Goal: Task Accomplishment & Management: Manage account settings

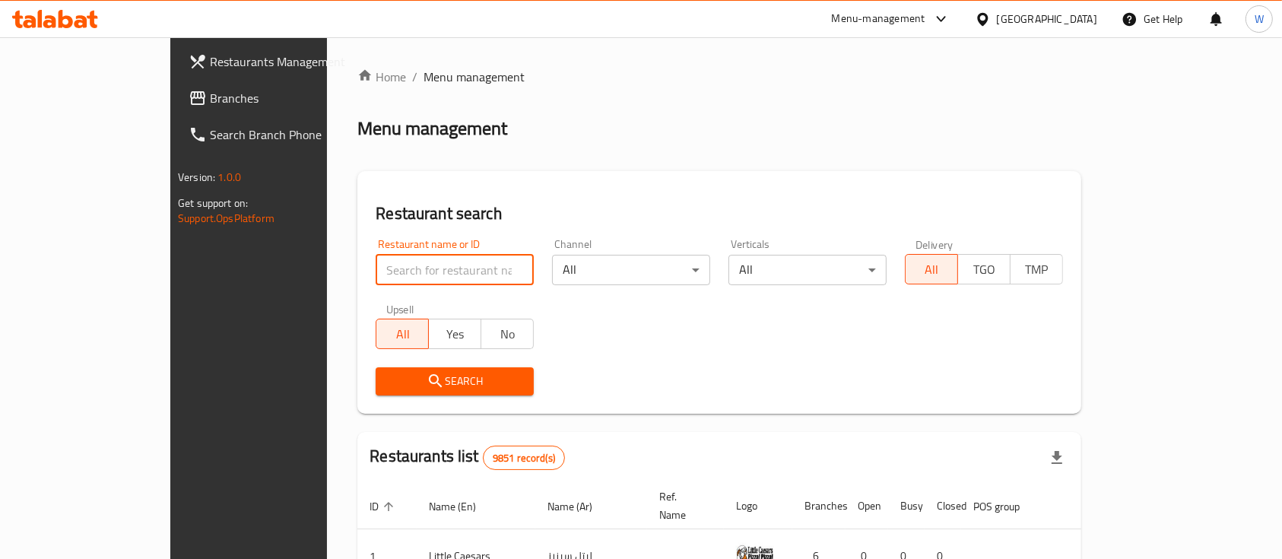
click at [376, 271] on input "search" at bounding box center [455, 270] width 158 height 30
paste input "[EMAIL_ADDRESS][DOMAIN_NAME]"
drag, startPoint x: 327, startPoint y: 269, endPoint x: 511, endPoint y: 265, distance: 184.1
click at [511, 265] on div "Restaurant name or ID lafontainedechocolatkw@gmail.com Restaurant name or ID Ch…" at bounding box center [720, 317] width 706 height 175
type input "[PERSON_NAME]"
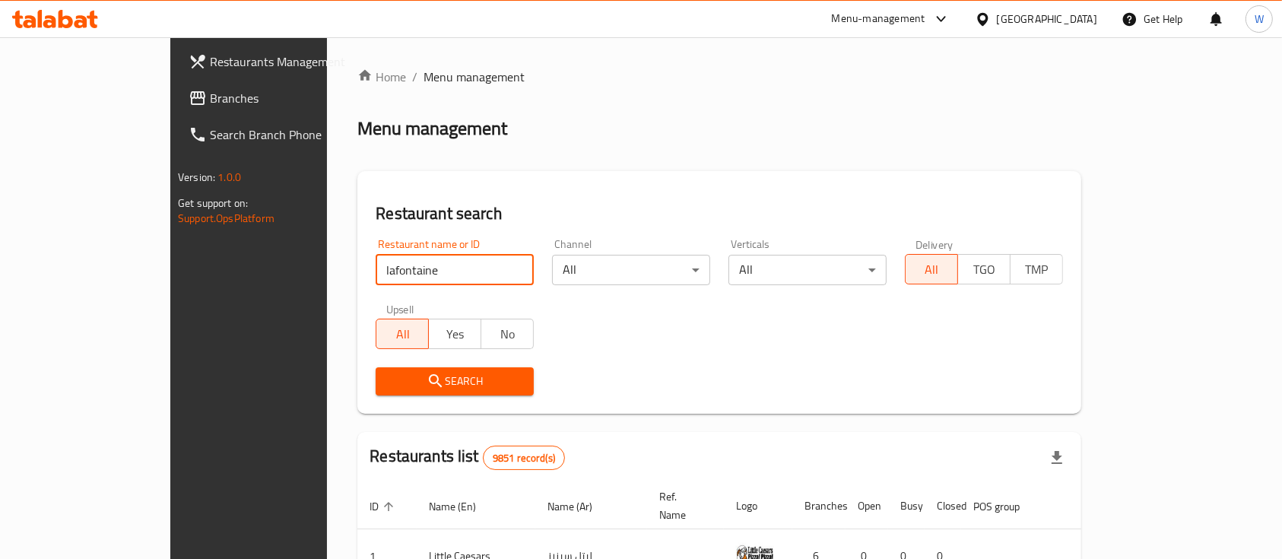
click button "Search" at bounding box center [455, 381] width 158 height 28
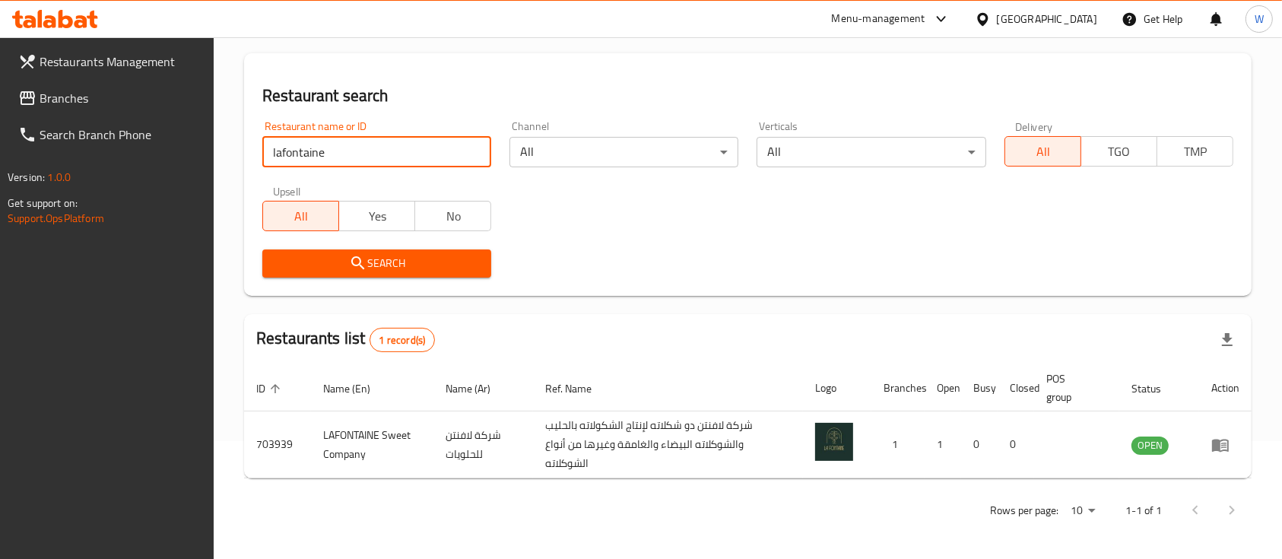
scroll to position [119, 0]
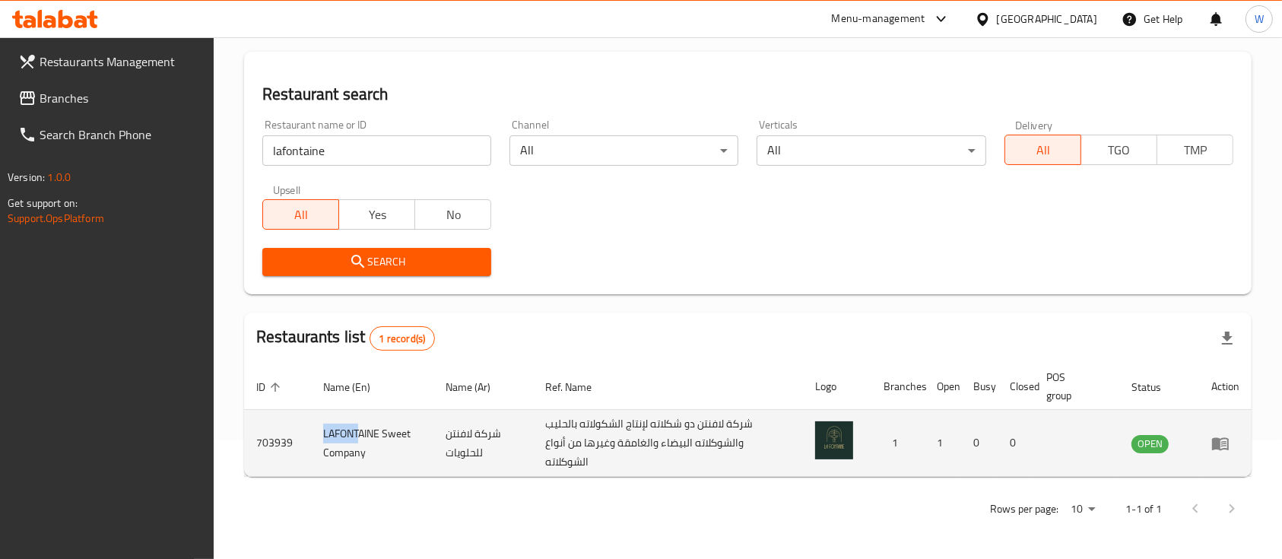
drag, startPoint x: 323, startPoint y: 431, endPoint x: 904, endPoint y: 424, distance: 581.2
click at [370, 429] on td "LAFONTAINE Sweet Company" at bounding box center [372, 443] width 122 height 67
click at [1220, 437] on icon "enhanced table" at bounding box center [1221, 443] width 18 height 18
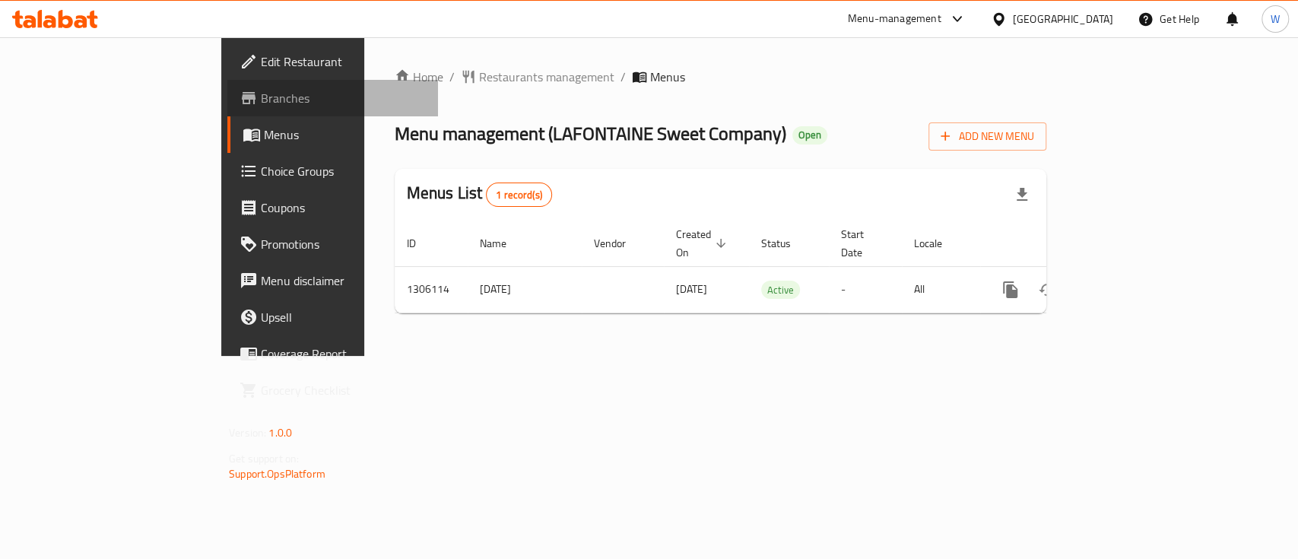
click at [261, 94] on span "Branches" at bounding box center [343, 98] width 165 height 18
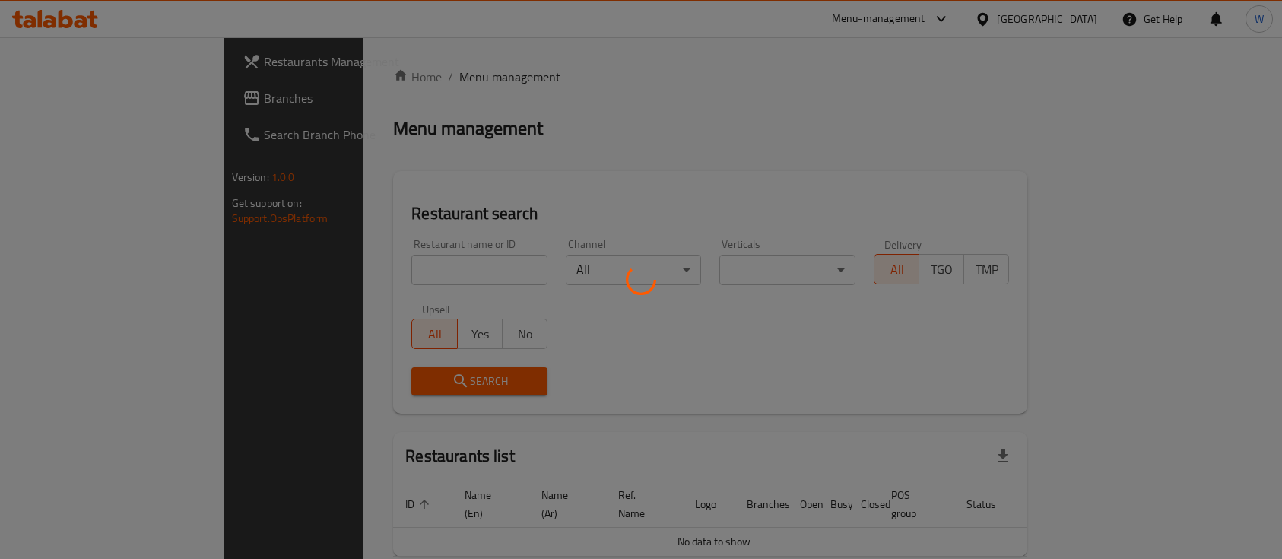
click at [433, 262] on div at bounding box center [641, 279] width 1282 height 559
click at [446, 281] on div at bounding box center [641, 279] width 1282 height 559
click at [440, 272] on div at bounding box center [641, 279] width 1282 height 559
click at [442, 271] on div at bounding box center [641, 279] width 1282 height 559
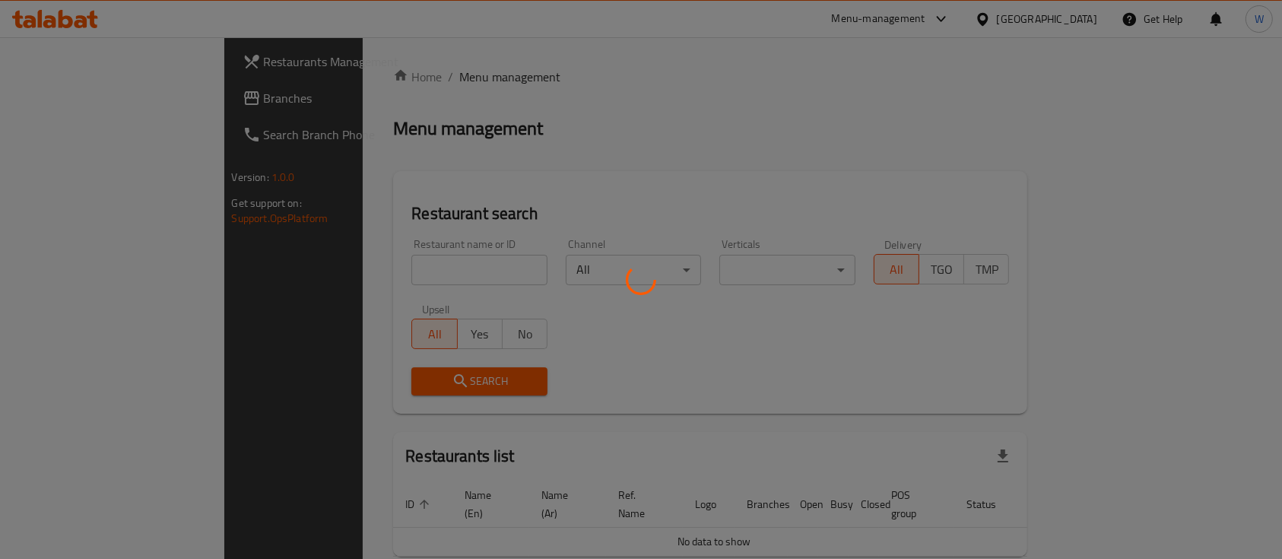
click at [442, 270] on div at bounding box center [641, 279] width 1282 height 559
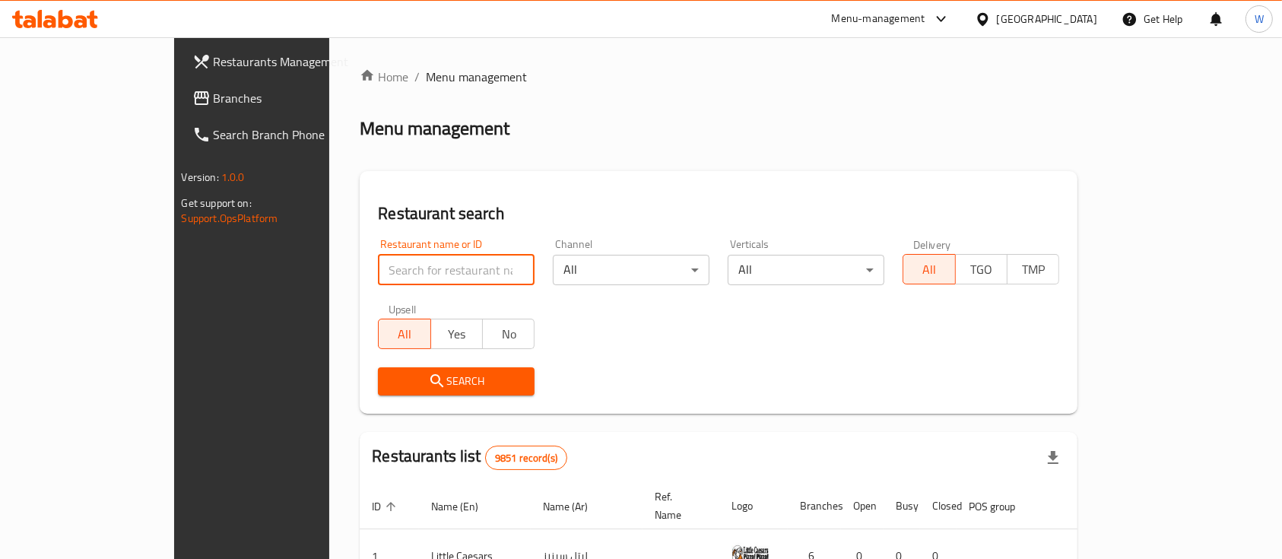
click at [442, 272] on input "search" at bounding box center [456, 270] width 157 height 30
type input "d"
paste input "[EMAIL_ADDRESS][DOMAIN_NAME]"
drag, startPoint x: 464, startPoint y: 276, endPoint x: 325, endPoint y: 281, distance: 139.3
click at [378, 277] on input "[EMAIL_ADDRESS][DOMAIN_NAME]" at bounding box center [456, 270] width 157 height 30
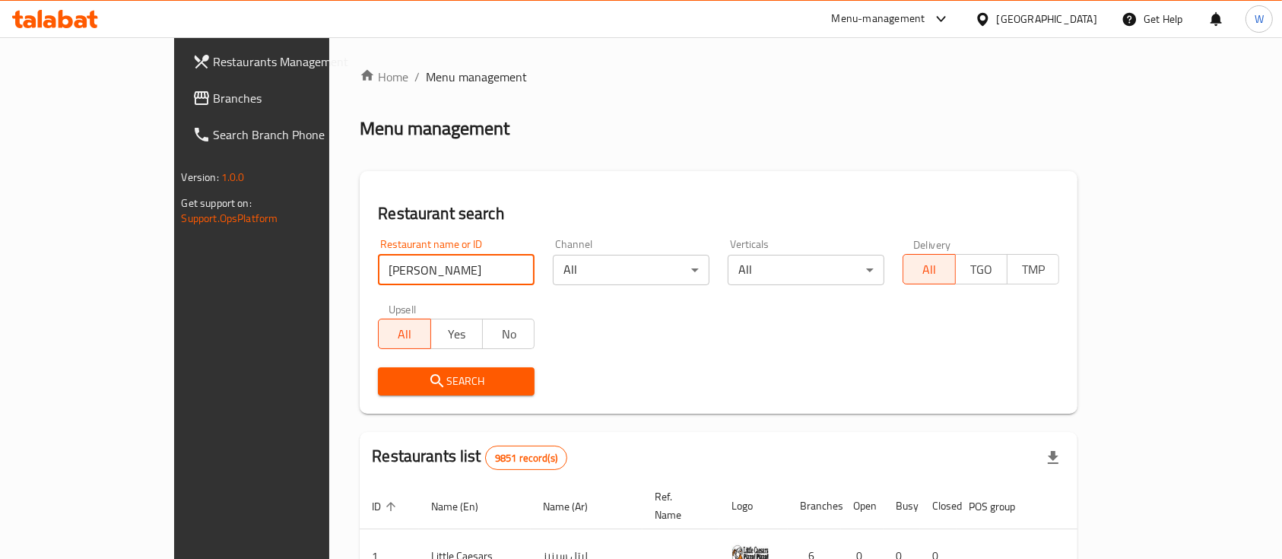
type input "[PERSON_NAME]"
click button "Search" at bounding box center [456, 381] width 157 height 28
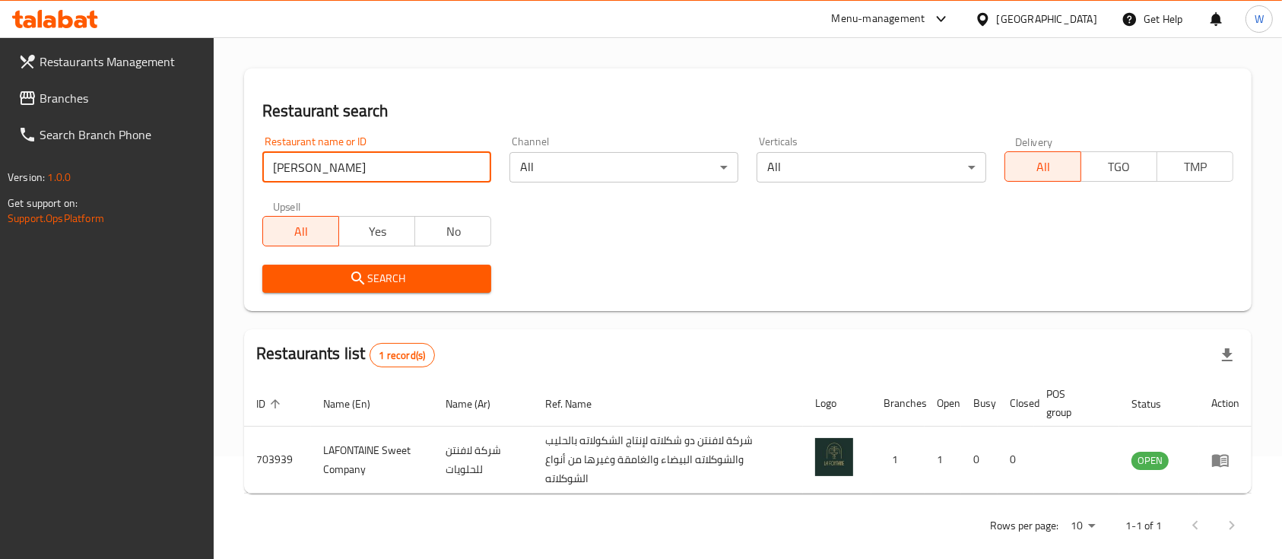
scroll to position [119, 0]
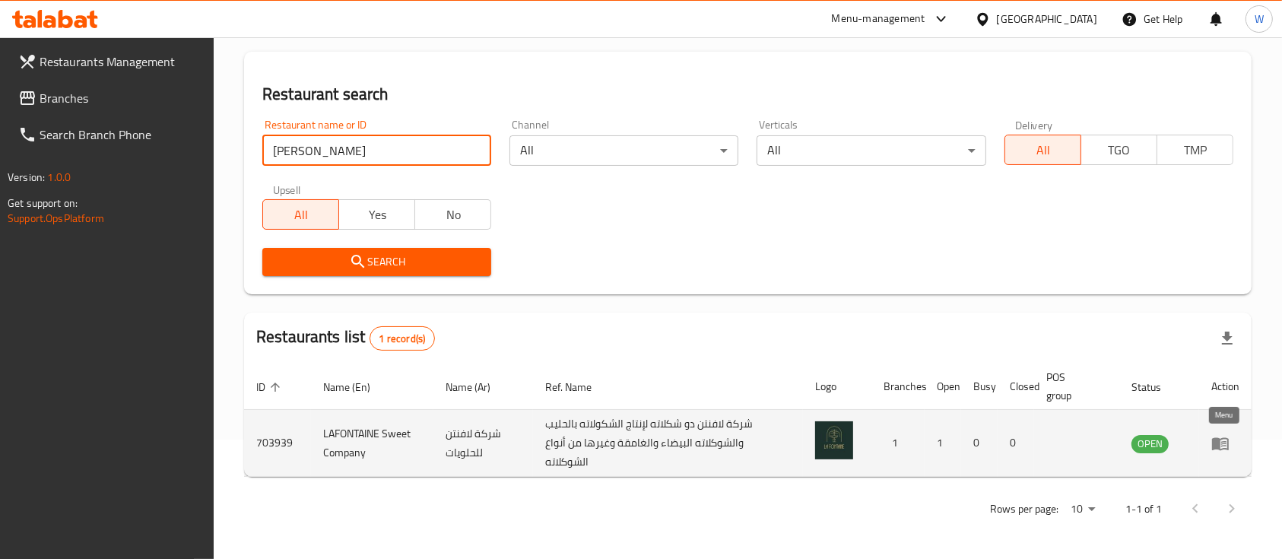
click at [1222, 448] on icon "enhanced table" at bounding box center [1220, 443] width 17 height 13
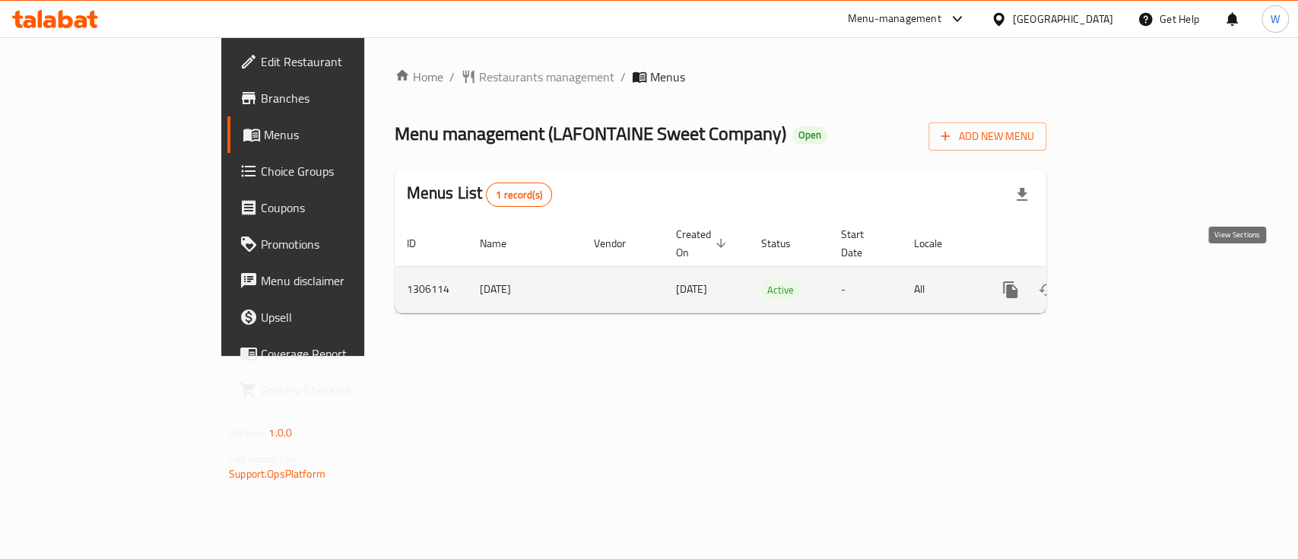
click at [1130, 281] on icon "enhanced table" at bounding box center [1120, 290] width 18 height 18
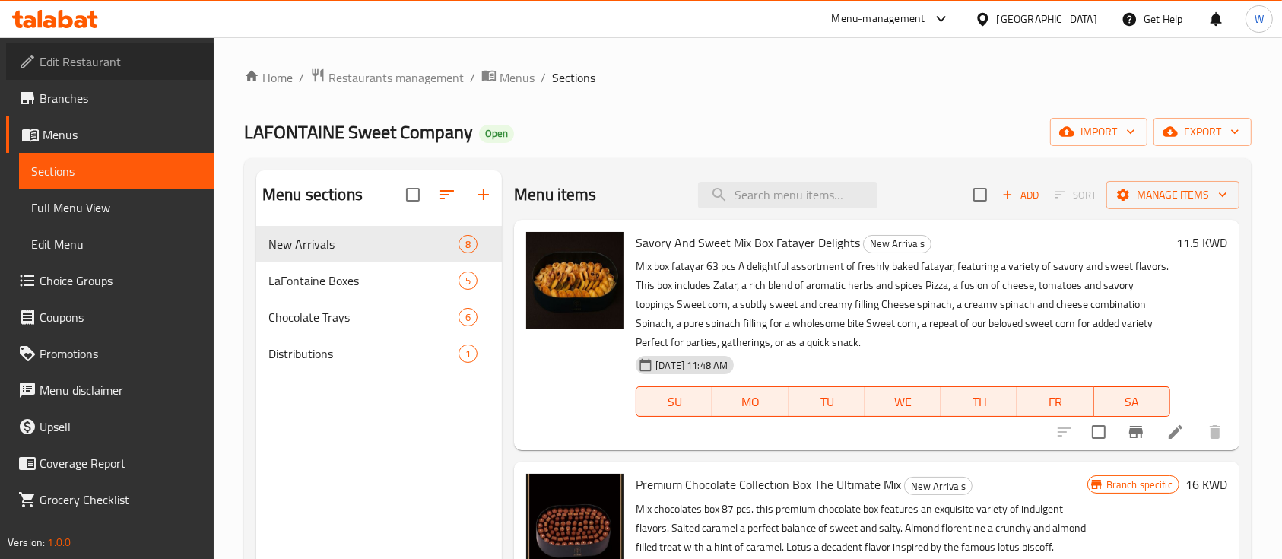
click at [132, 59] on span "Edit Restaurant" at bounding box center [121, 61] width 163 height 18
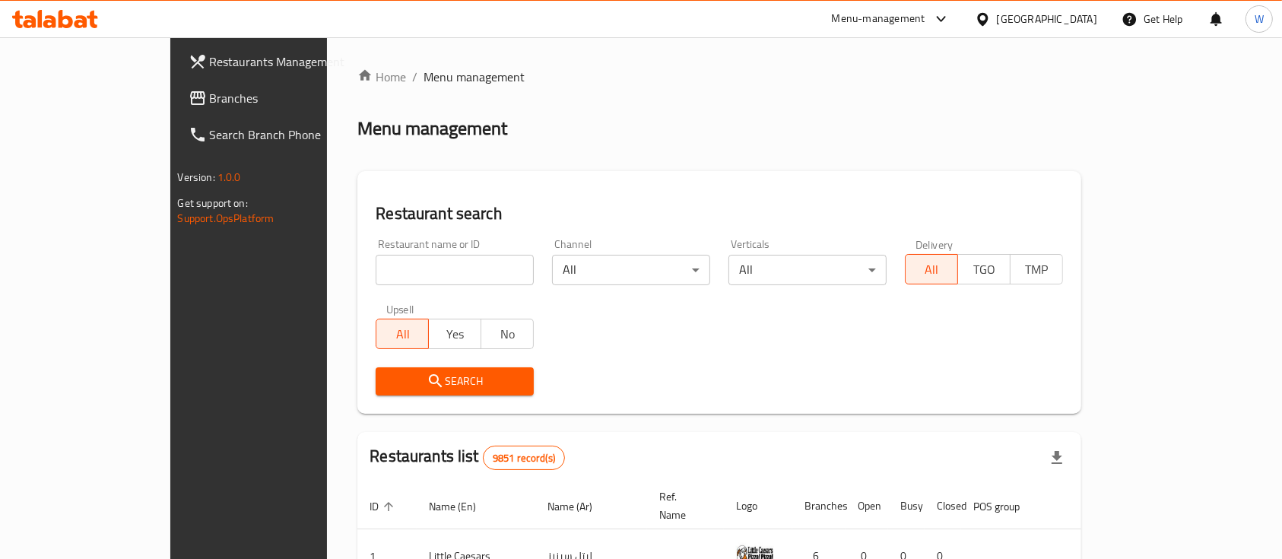
click at [399, 275] on input "search" at bounding box center [455, 270] width 158 height 30
click button "Search" at bounding box center [455, 381] width 158 height 28
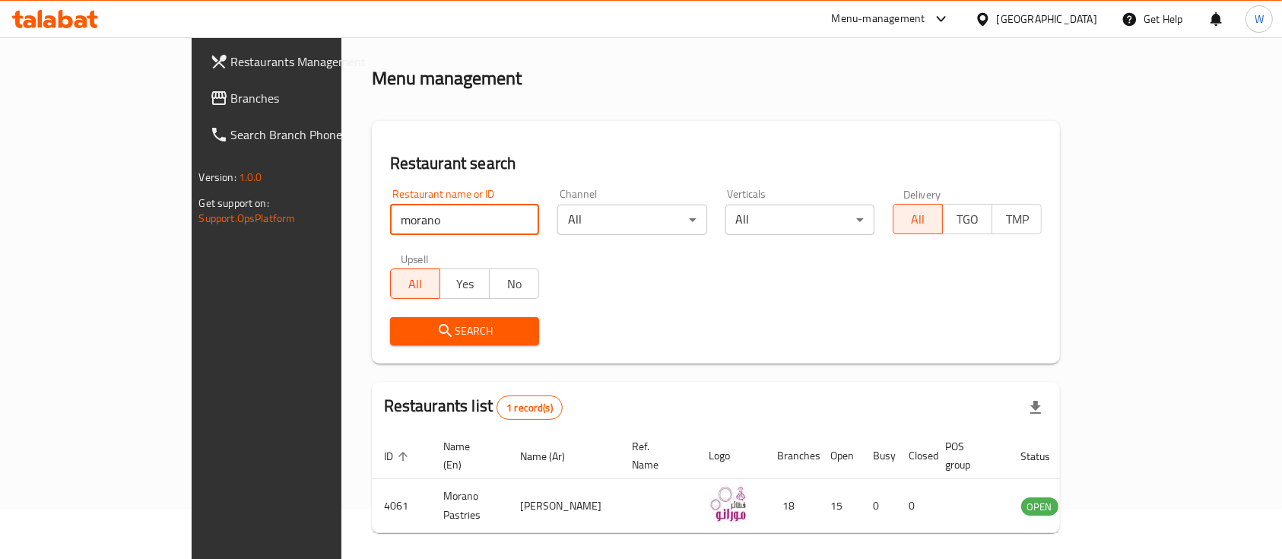
scroll to position [89, 0]
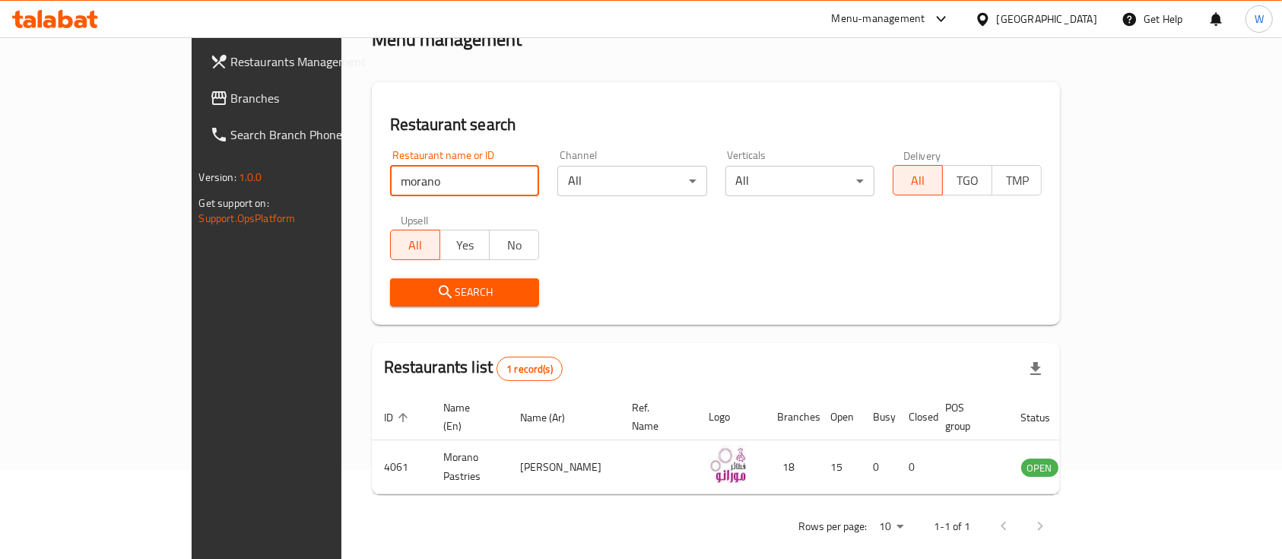
drag, startPoint x: 329, startPoint y: 184, endPoint x: 193, endPoint y: 174, distance: 135.8
click at [200, 174] on div "Restaurants Management Branches Search Branch Phone Version: 1.0.0 Get support …" at bounding box center [642, 262] width 900 height 628
type input "caramello"
click button "Search" at bounding box center [464, 292] width 149 height 28
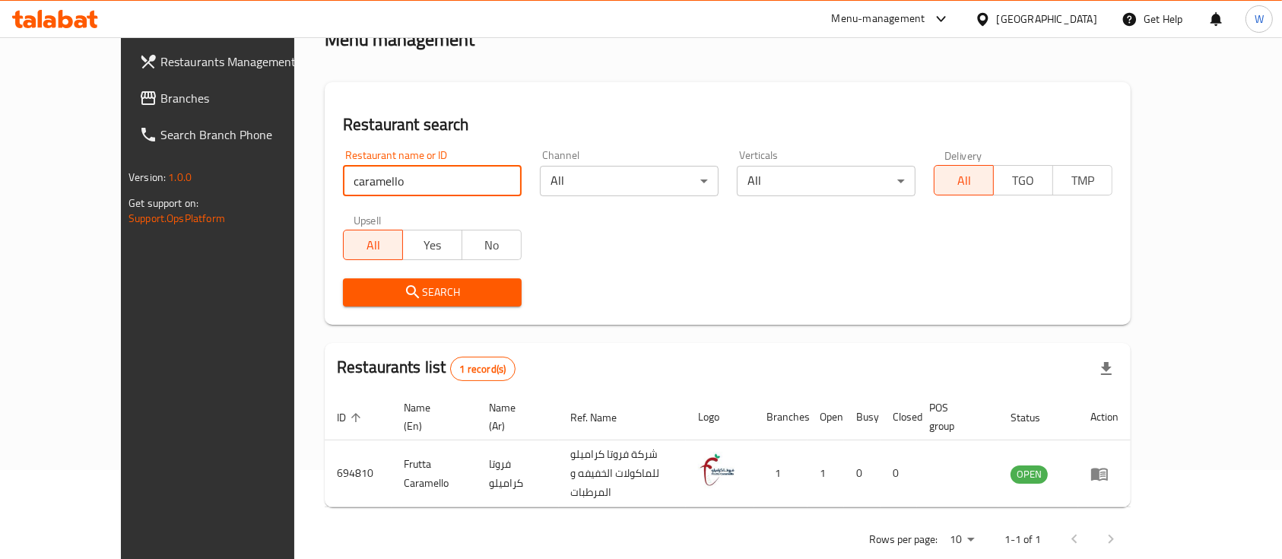
drag, startPoint x: 477, startPoint y: 189, endPoint x: 473, endPoint y: 182, distance: 7.8
click at [475, 183] on input "caramello" at bounding box center [432, 181] width 179 height 30
click at [473, 180] on input "caramello" at bounding box center [432, 181] width 179 height 30
click at [474, 180] on input "search" at bounding box center [432, 181] width 179 height 30
type input "كراميلو"
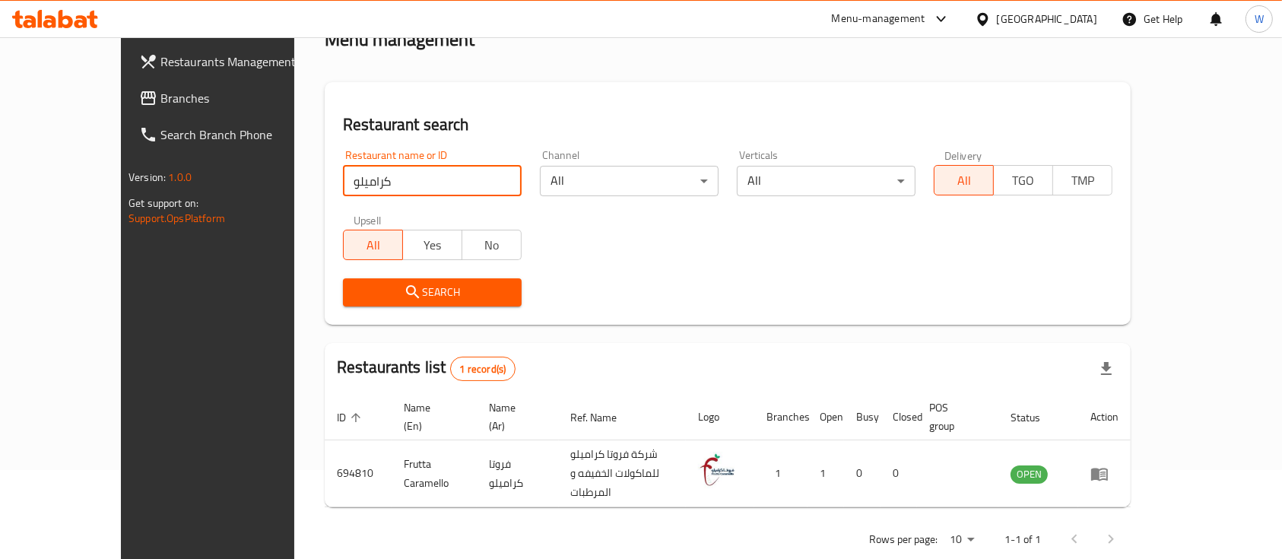
drag, startPoint x: 472, startPoint y: 182, endPoint x: 439, endPoint y: 176, distance: 33.3
click at [459, 178] on input "كراميلو" at bounding box center [432, 181] width 179 height 30
click at [438, 178] on input "كراميلو" at bounding box center [432, 181] width 179 height 30
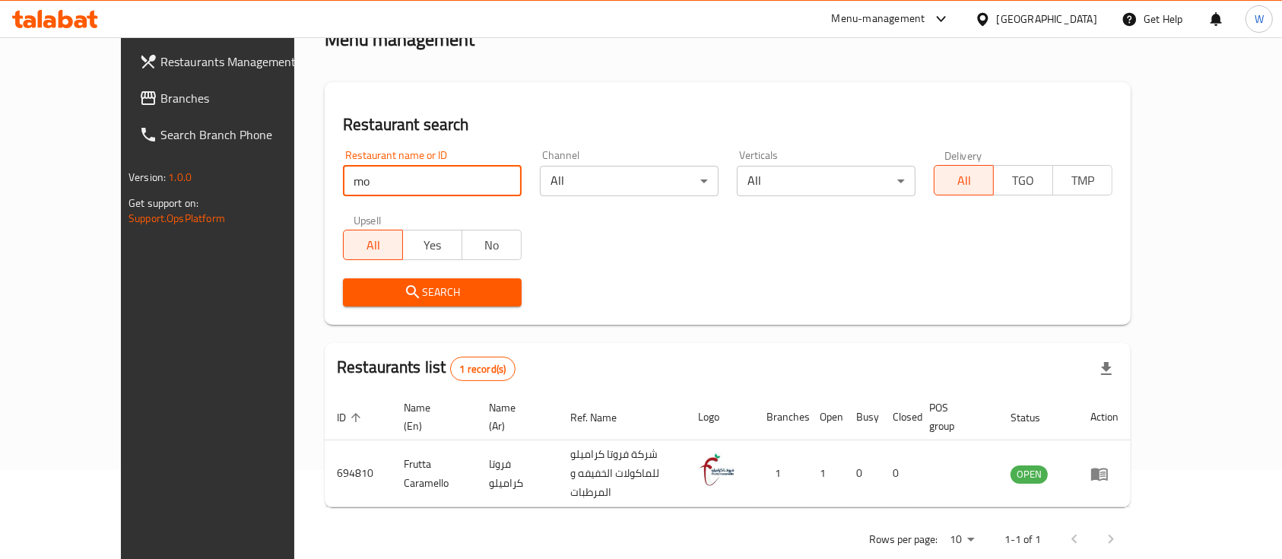
type input "m"
type input "torino"
click button "Search" at bounding box center [432, 292] width 179 height 28
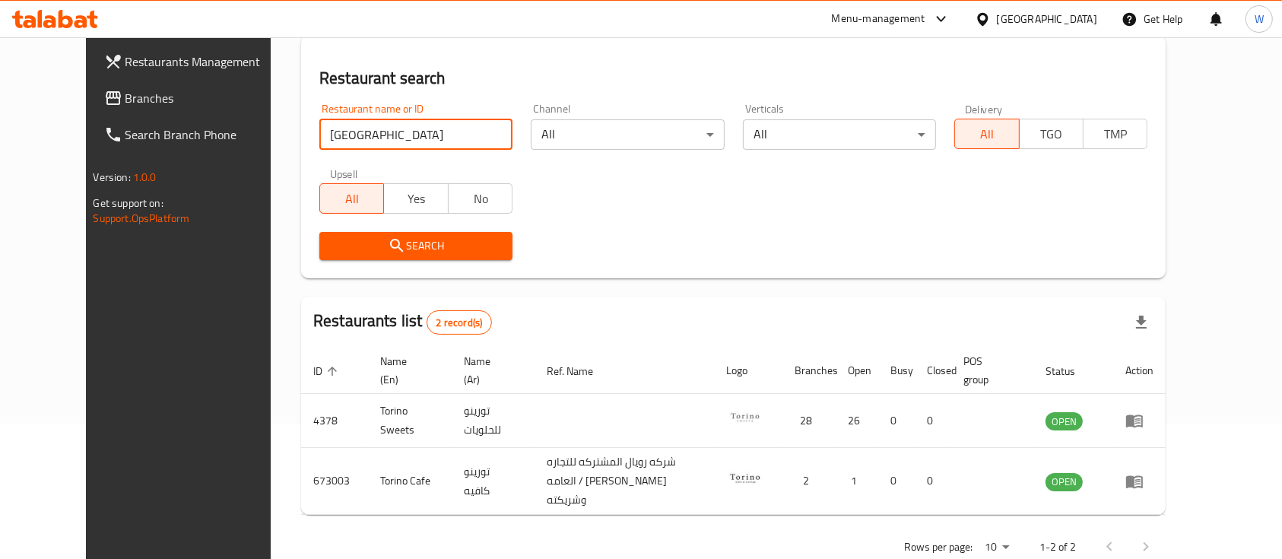
scroll to position [159, 0]
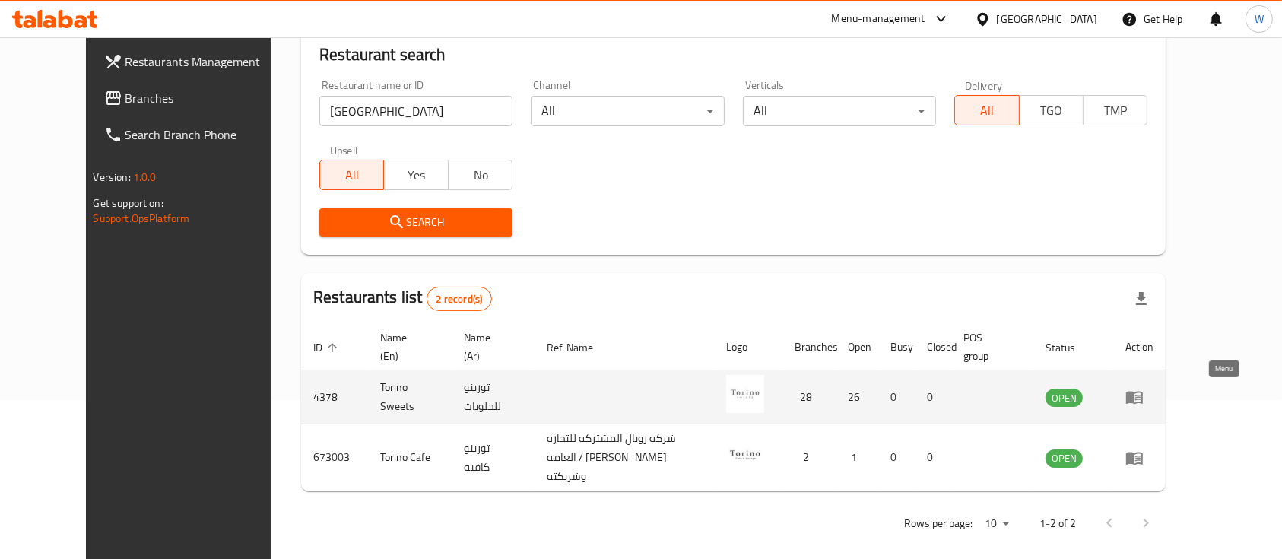
click at [1143, 392] on icon "enhanced table" at bounding box center [1134, 398] width 17 height 13
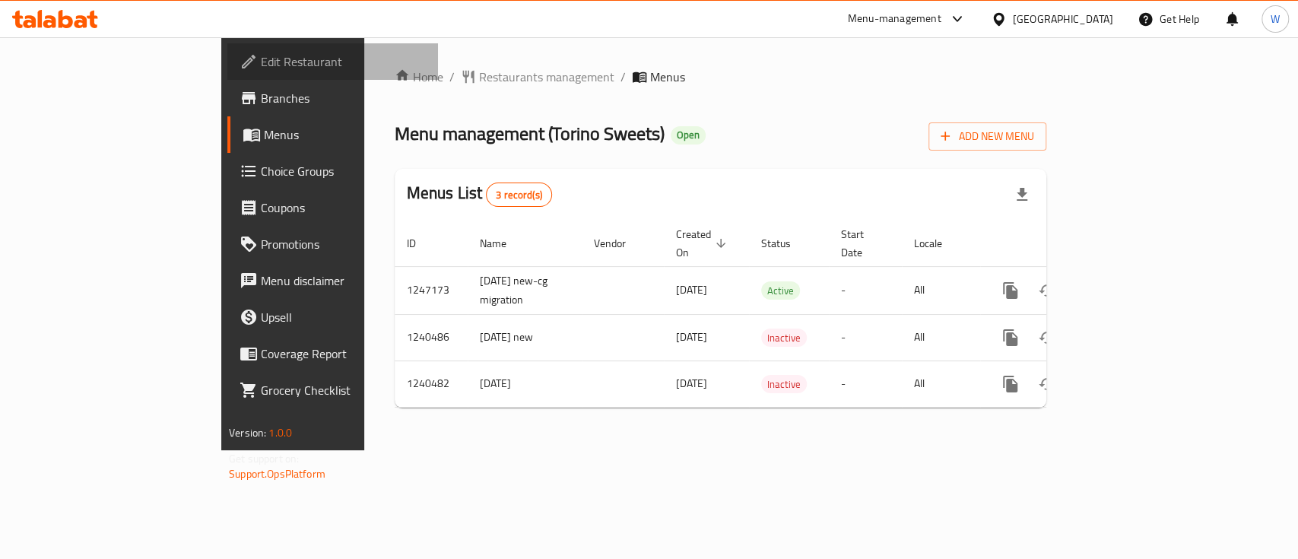
click at [261, 60] on span "Edit Restaurant" at bounding box center [343, 61] width 165 height 18
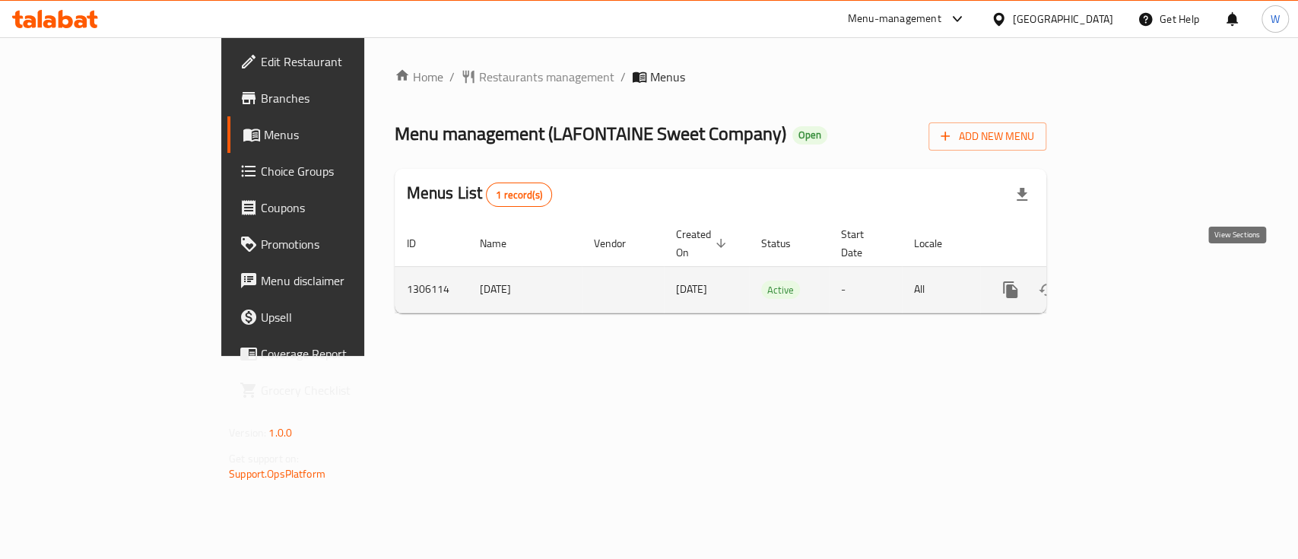
click at [1130, 281] on icon "enhanced table" at bounding box center [1120, 290] width 18 height 18
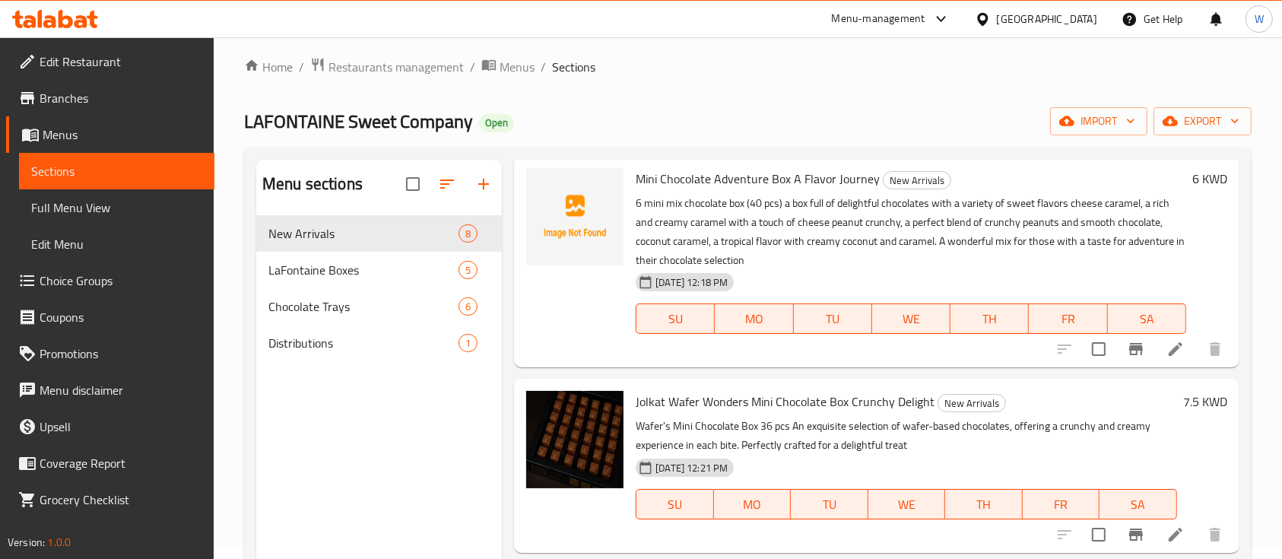
scroll to position [10, 0]
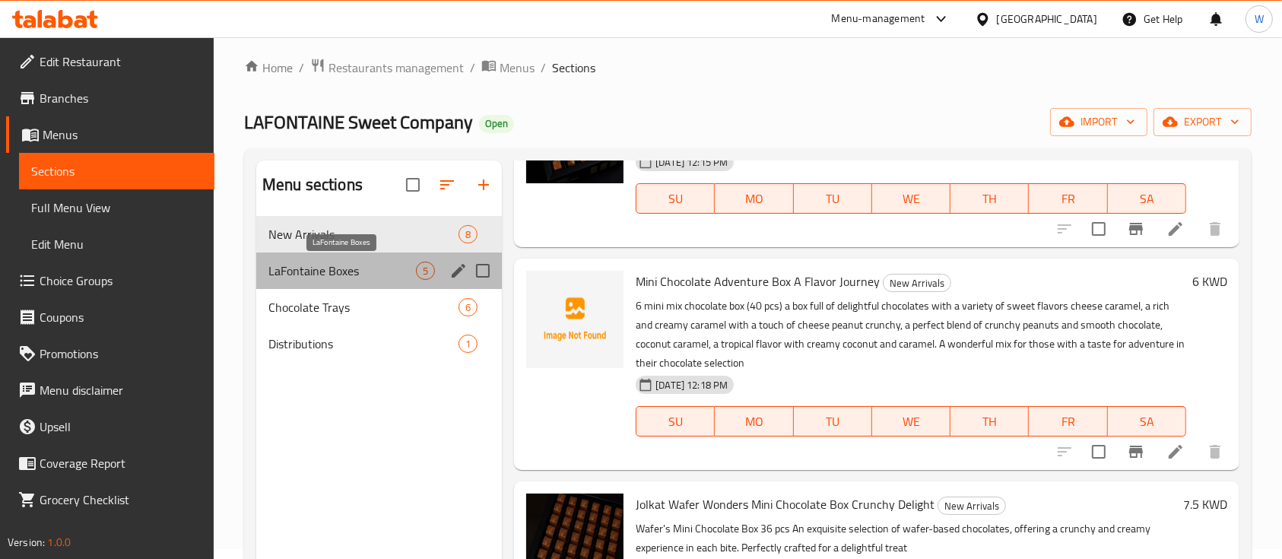
click at [356, 277] on span "LaFontaine Boxes" at bounding box center [343, 271] width 148 height 18
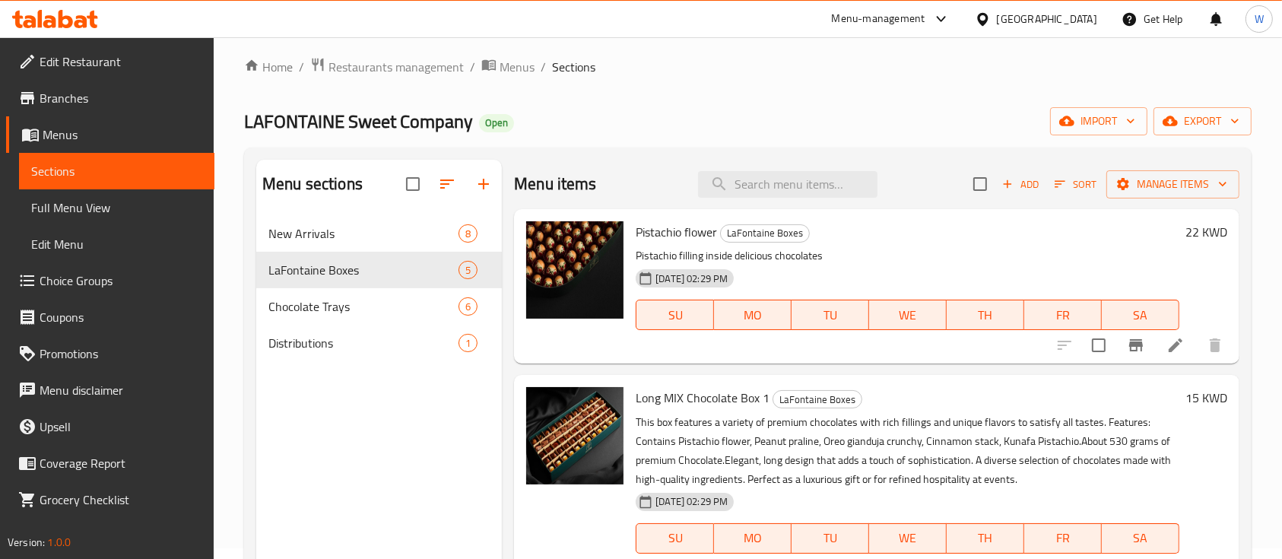
scroll to position [10, 0]
click at [587, 276] on img at bounding box center [574, 270] width 97 height 97
click at [1155, 356] on li at bounding box center [1176, 345] width 43 height 27
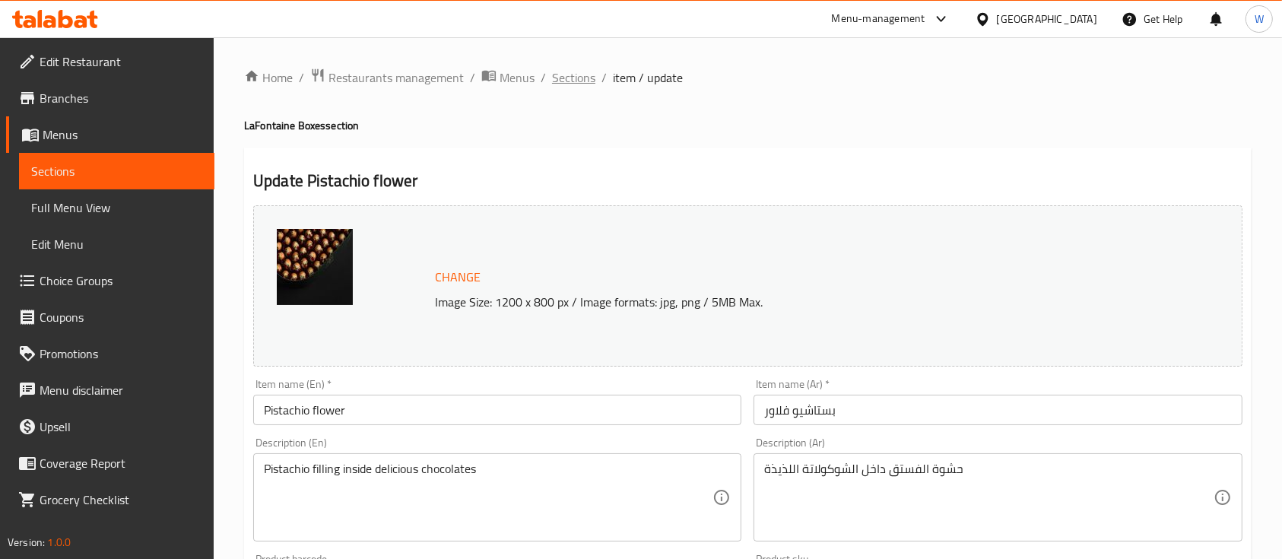
click at [572, 83] on span "Sections" at bounding box center [573, 77] width 43 height 18
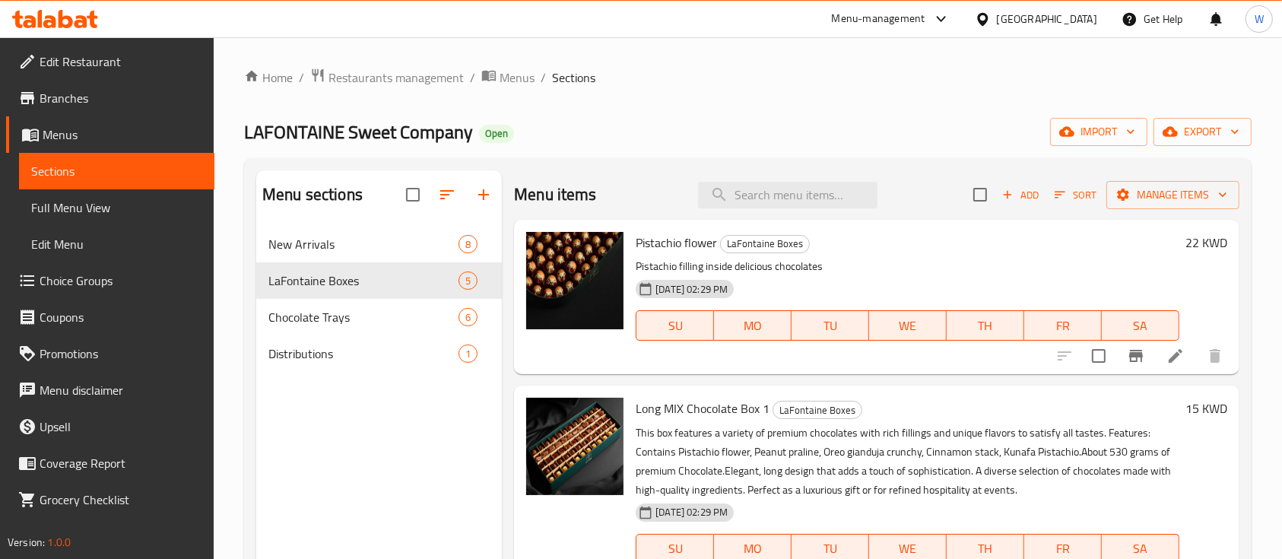
drag, startPoint x: 688, startPoint y: 117, endPoint x: 736, endPoint y: 21, distance: 107.2
click at [689, 111] on div "Home / Restaurants management / Menus / Sections LAFONTAINE Sweet Company Open …" at bounding box center [748, 405] width 1008 height 674
click at [93, 49] on link "Edit Restaurant" at bounding box center [110, 61] width 208 height 37
